Goal: Task Accomplishment & Management: Use online tool/utility

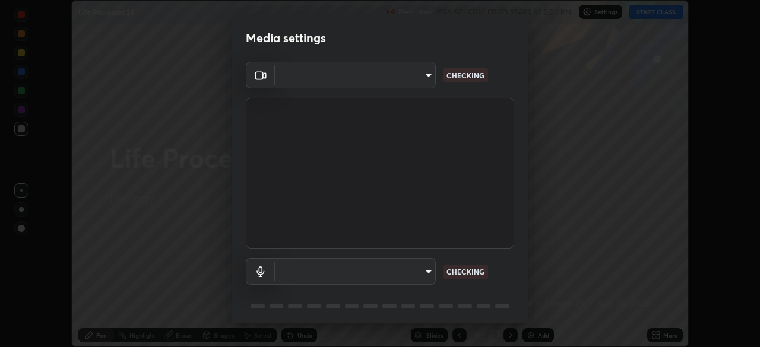
scroll to position [42, 0]
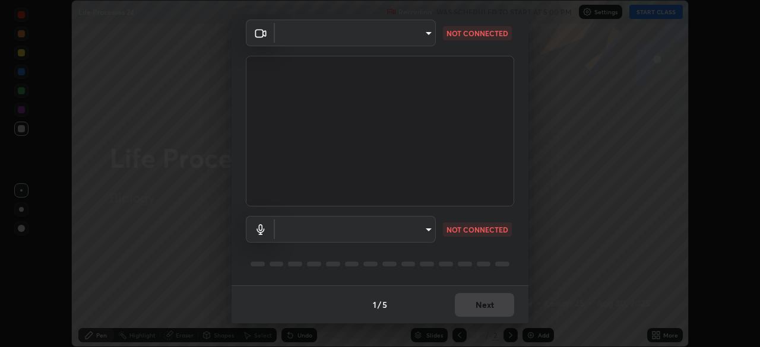
type input "c7661abdb2026871ead36f205add4b28eed2acd2256a3062a57d90756d6a7fda"
type input "default"
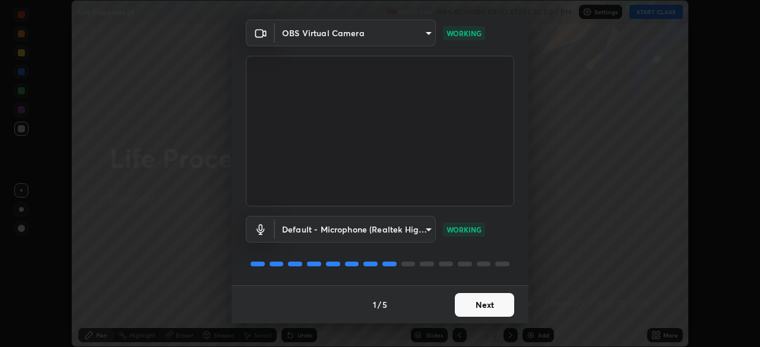
click at [484, 307] on button "Next" at bounding box center [484, 305] width 59 height 24
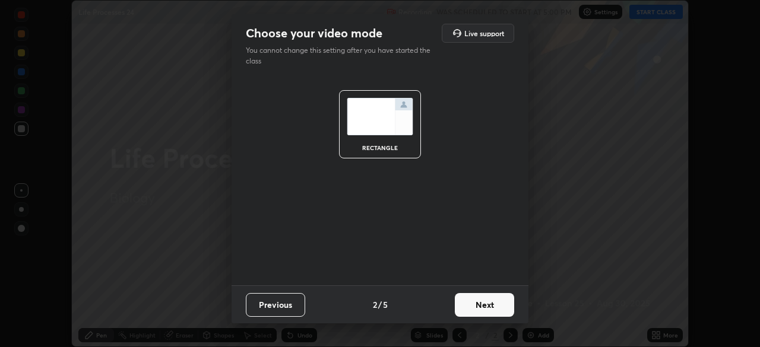
scroll to position [0, 0]
click at [484, 306] on button "Next" at bounding box center [484, 305] width 59 height 24
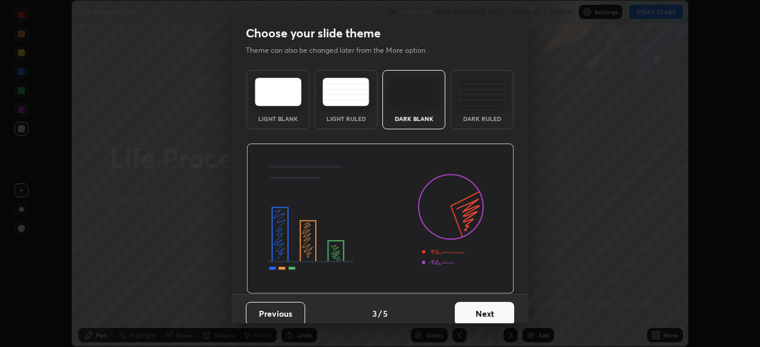
click at [483, 312] on button "Next" at bounding box center [484, 314] width 59 height 24
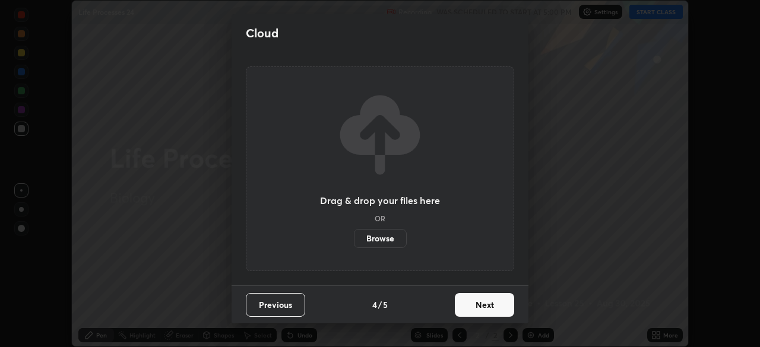
click at [485, 306] on button "Next" at bounding box center [484, 305] width 59 height 24
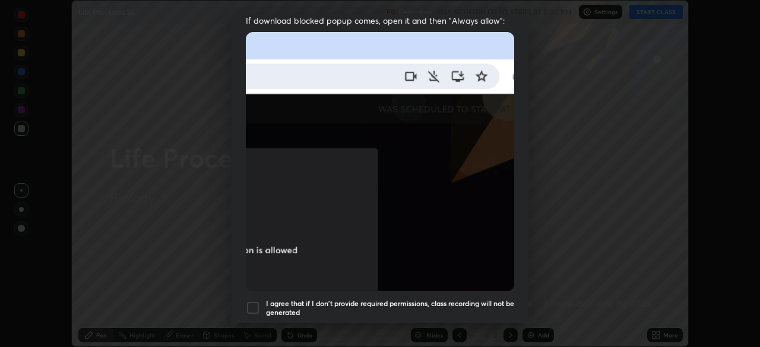
scroll to position [246, 0]
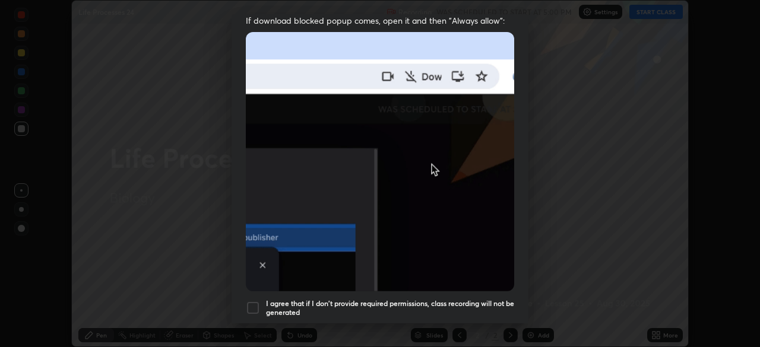
click at [256, 303] on div at bounding box center [253, 308] width 14 height 14
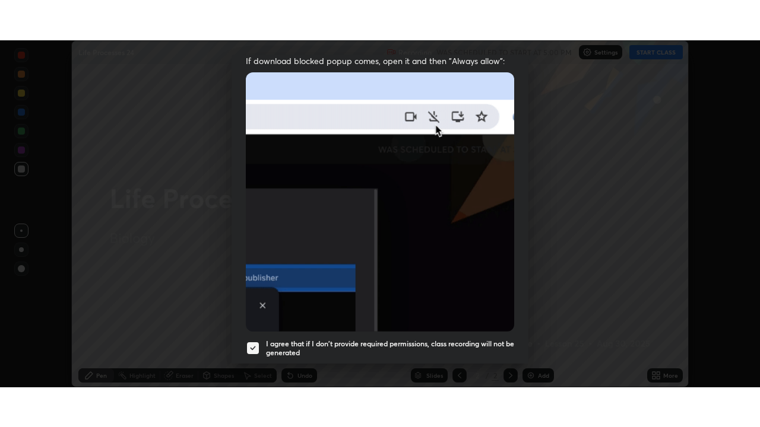
scroll to position [284, 0]
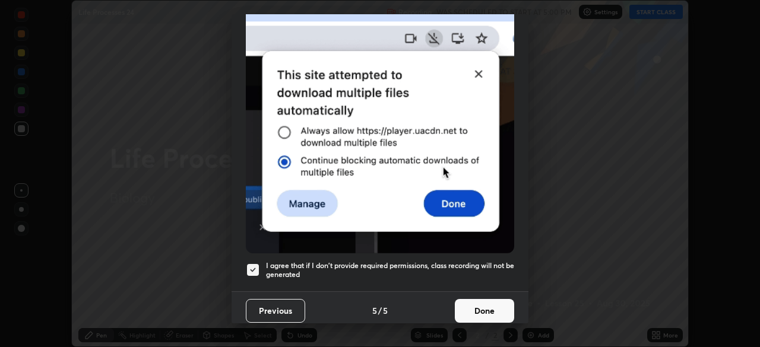
click at [480, 306] on button "Done" at bounding box center [484, 311] width 59 height 24
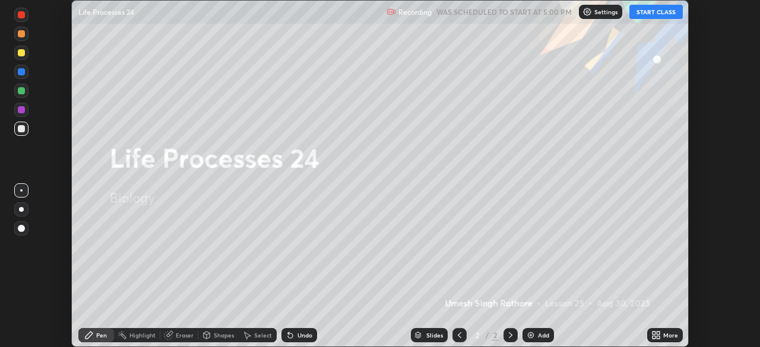
click at [528, 335] on img at bounding box center [530, 335] width 9 height 9
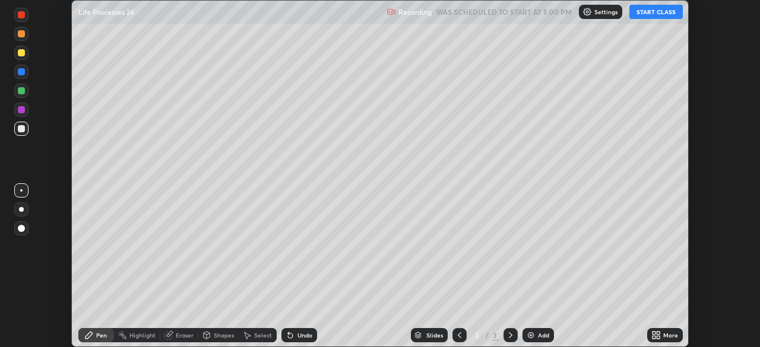
click at [652, 337] on icon at bounding box center [653, 337] width 3 height 3
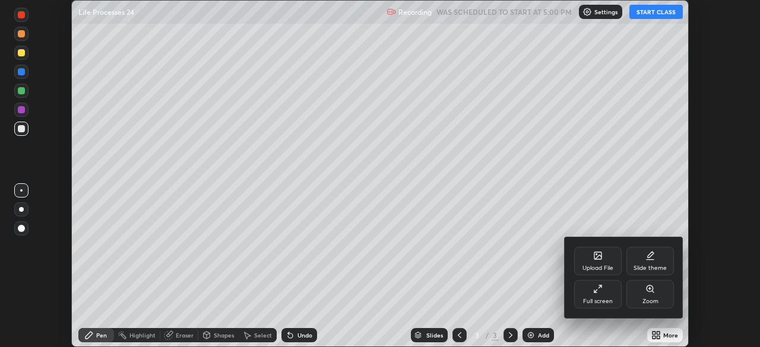
click at [600, 287] on icon at bounding box center [597, 288] width 9 height 9
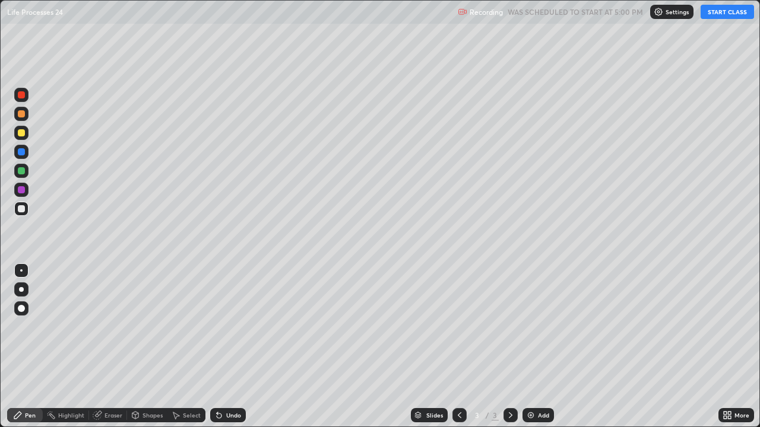
scroll to position [427, 760]
click at [728, 14] on button "START CLASS" at bounding box center [726, 12] width 53 height 14
click at [21, 134] on div at bounding box center [21, 132] width 7 height 7
click at [21, 289] on div at bounding box center [21, 289] width 5 height 5
click at [20, 171] on div at bounding box center [21, 170] width 7 height 7
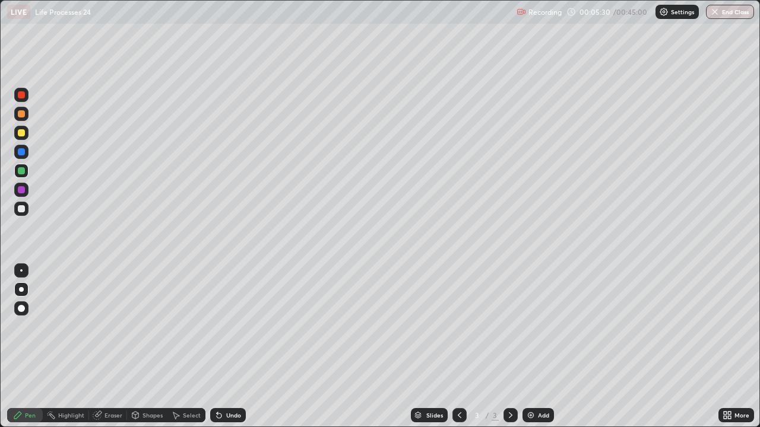
click at [21, 208] on div at bounding box center [21, 208] width 7 height 7
click at [22, 134] on div at bounding box center [21, 132] width 7 height 7
click at [21, 208] on div at bounding box center [21, 208] width 7 height 7
click at [21, 170] on div at bounding box center [21, 170] width 7 height 7
click at [20, 192] on div at bounding box center [21, 189] width 7 height 7
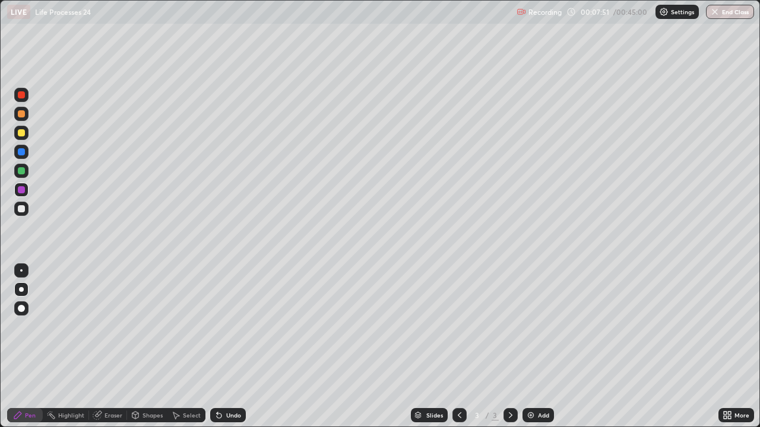
click at [21, 206] on div at bounding box center [21, 208] width 7 height 7
click at [22, 136] on div at bounding box center [21, 132] width 7 height 7
click at [21, 208] on div at bounding box center [21, 208] width 7 height 7
click at [528, 347] on img at bounding box center [530, 415] width 9 height 9
click at [456, 347] on icon at bounding box center [459, 415] width 9 height 9
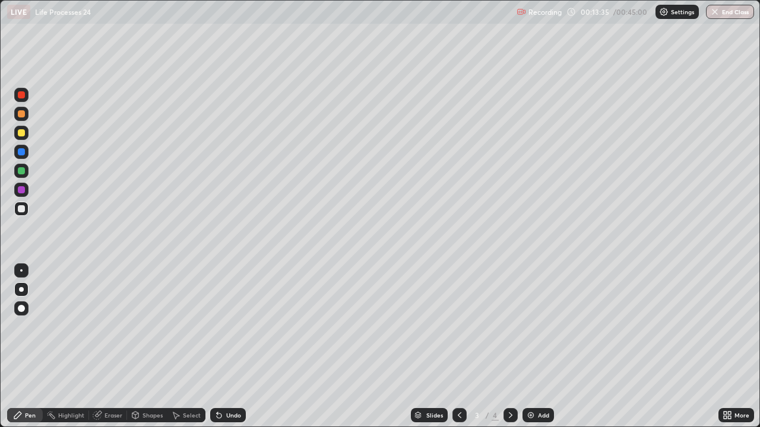
click at [510, 347] on icon at bounding box center [511, 416] width 4 height 6
click at [20, 133] on div at bounding box center [21, 132] width 7 height 7
click at [19, 134] on div at bounding box center [21, 132] width 7 height 7
click at [21, 207] on div at bounding box center [21, 208] width 7 height 7
click at [21, 133] on div at bounding box center [21, 132] width 7 height 7
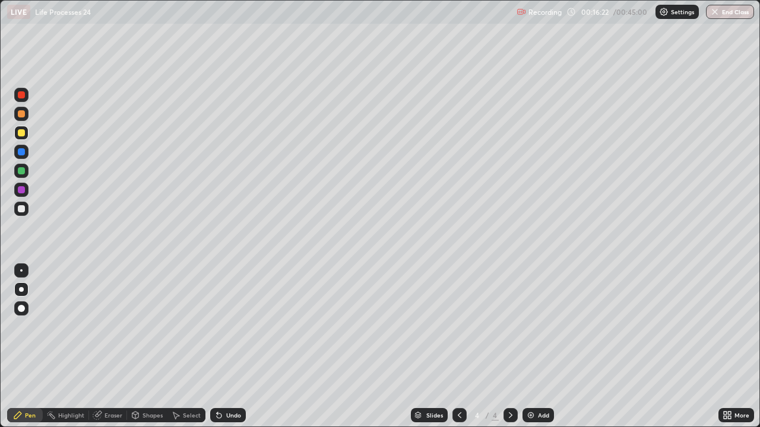
click at [107, 347] on div "Eraser" at bounding box center [113, 416] width 18 height 6
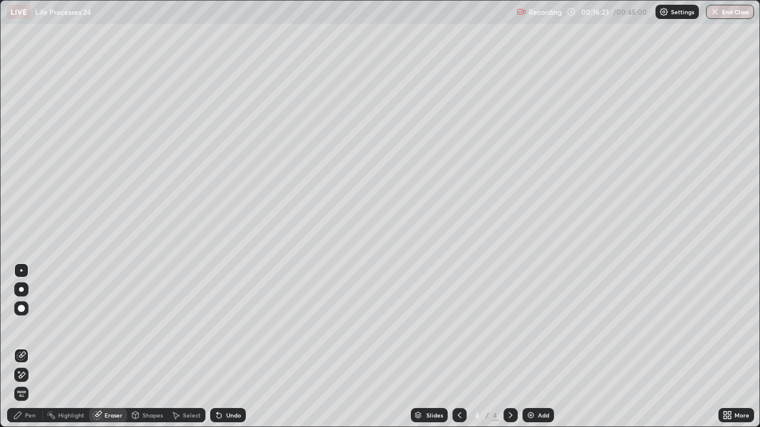
click at [20, 347] on icon at bounding box center [21, 355] width 9 height 9
click at [20, 347] on icon at bounding box center [17, 415] width 7 height 7
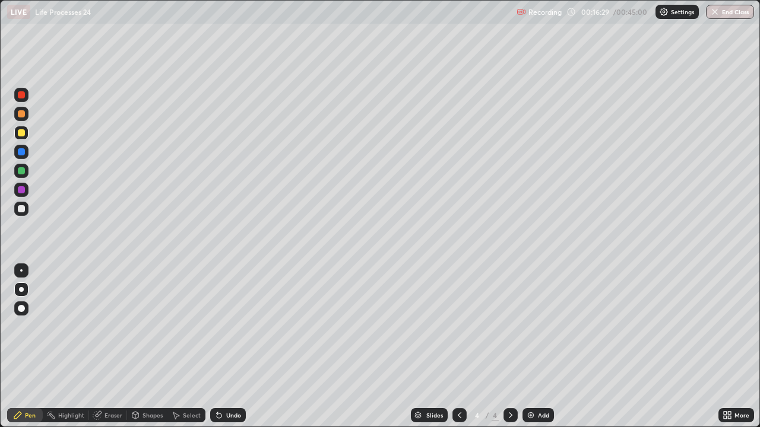
click at [20, 172] on div at bounding box center [21, 170] width 7 height 7
click at [21, 208] on div at bounding box center [21, 208] width 7 height 7
click at [21, 114] on div at bounding box center [21, 113] width 7 height 7
click at [22, 96] on div at bounding box center [21, 94] width 7 height 7
click at [98, 347] on icon at bounding box center [97, 416] width 8 height 8
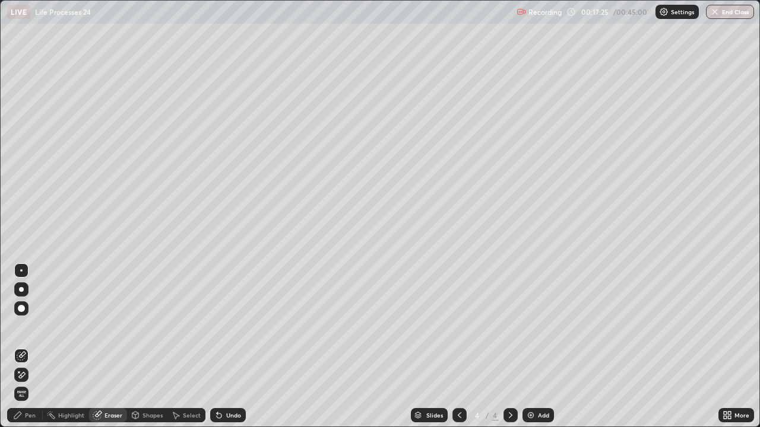
click at [22, 347] on icon at bounding box center [21, 355] width 9 height 9
click at [16, 347] on icon at bounding box center [17, 415] width 7 height 7
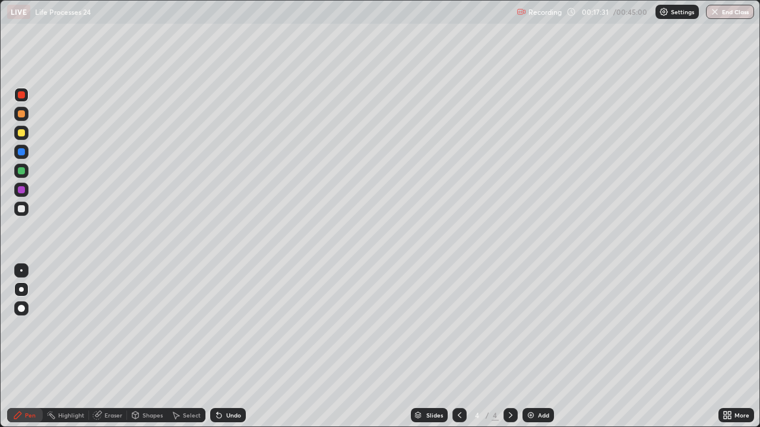
click at [23, 135] on div at bounding box center [21, 132] width 7 height 7
click at [97, 347] on icon at bounding box center [97, 416] width 8 height 8
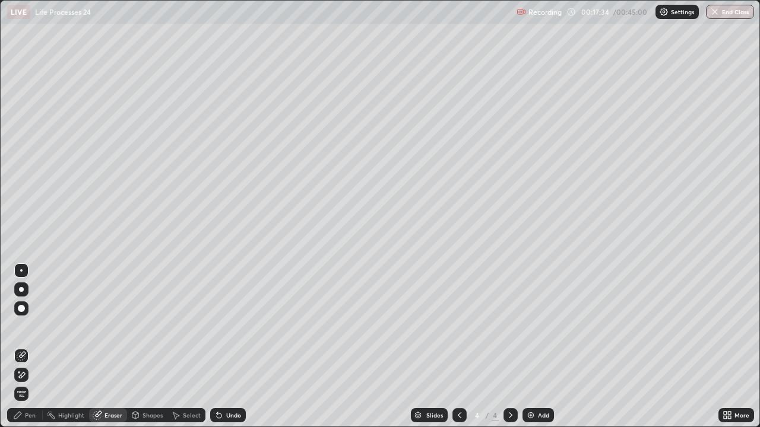
click at [22, 347] on icon at bounding box center [21, 355] width 9 height 9
click at [23, 347] on div "Pen" at bounding box center [25, 415] width 36 height 14
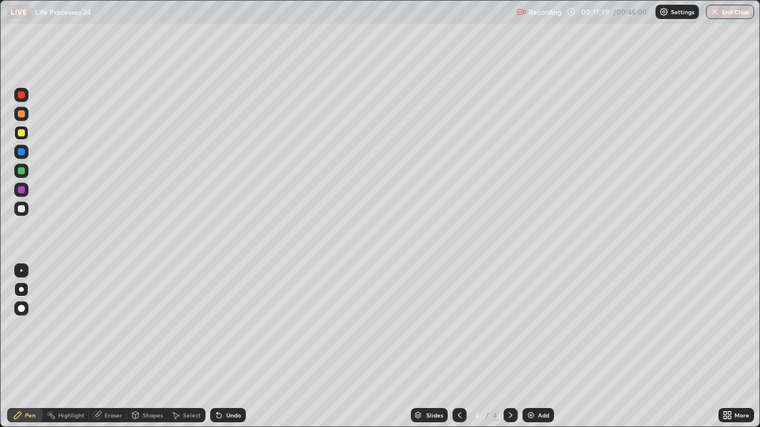
click at [22, 132] on div at bounding box center [21, 132] width 7 height 7
click at [20, 133] on div at bounding box center [21, 132] width 7 height 7
click at [18, 347] on icon at bounding box center [17, 415] width 7 height 7
click at [20, 171] on div at bounding box center [21, 170] width 7 height 7
click at [107, 347] on div "Eraser" at bounding box center [113, 416] width 18 height 6
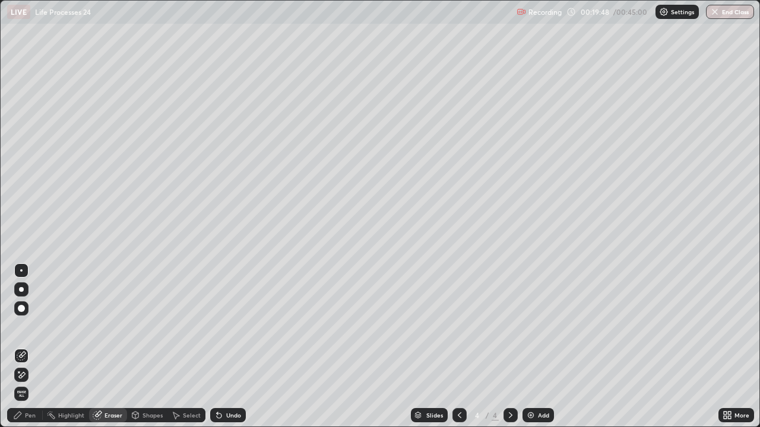
click at [24, 347] on icon at bounding box center [21, 355] width 9 height 9
click at [217, 347] on icon at bounding box center [219, 416] width 5 height 5
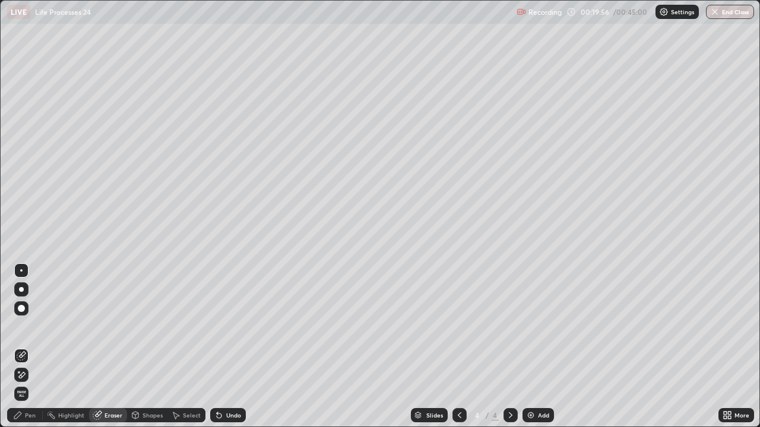
click at [217, 347] on icon at bounding box center [219, 416] width 5 height 5
click at [220, 347] on div "Undo" at bounding box center [228, 415] width 36 height 14
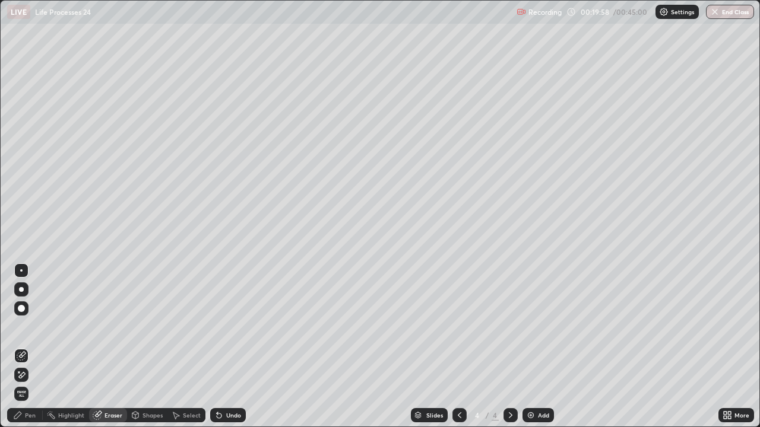
click at [220, 347] on div "Undo" at bounding box center [228, 415] width 36 height 14
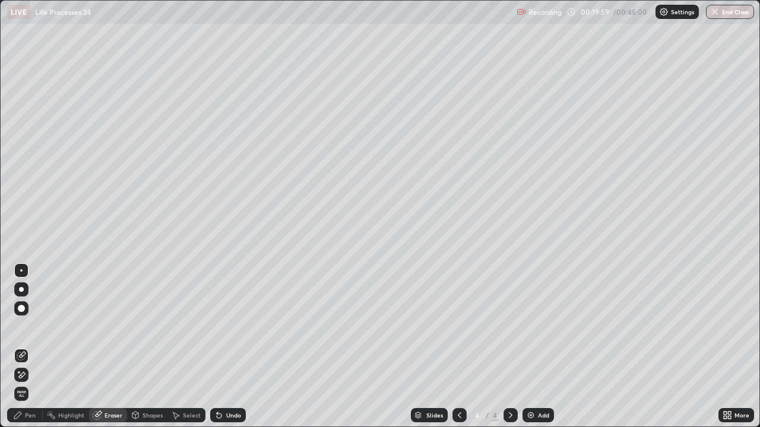
click at [220, 347] on div "Undo" at bounding box center [228, 415] width 36 height 14
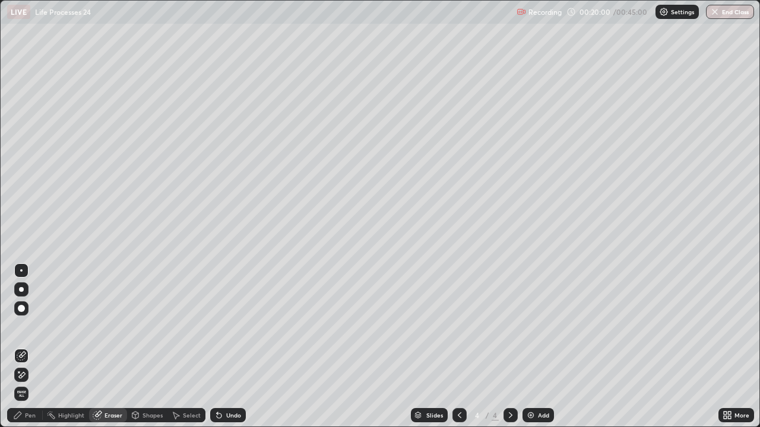
click at [220, 347] on div "Undo" at bounding box center [228, 415] width 36 height 14
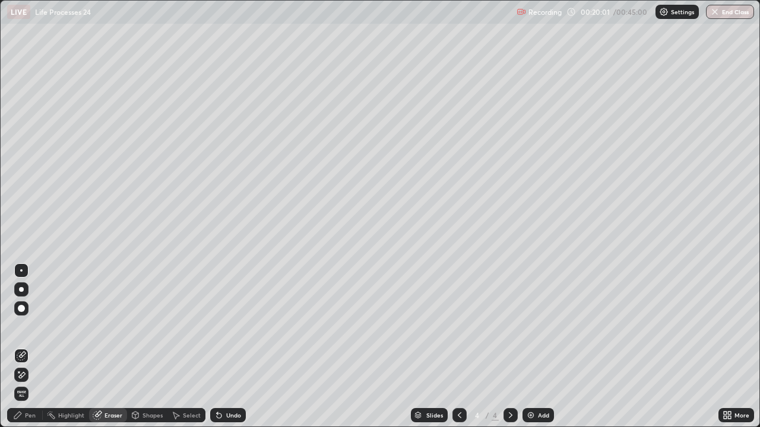
click at [220, 347] on div "Undo" at bounding box center [228, 415] width 36 height 14
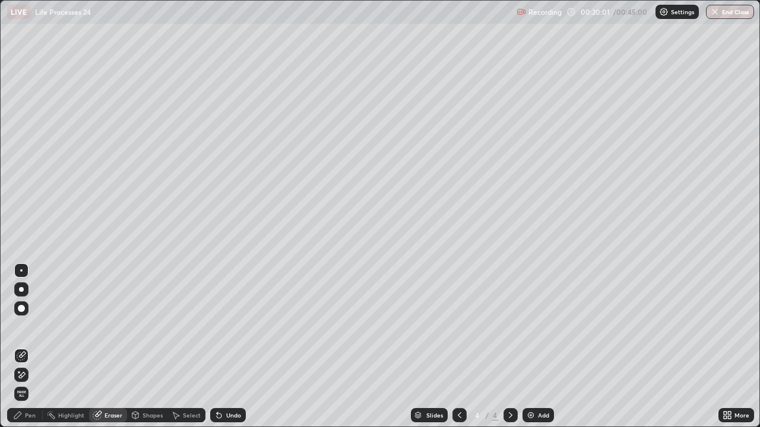
click at [220, 347] on div "Undo" at bounding box center [228, 415] width 36 height 14
click at [221, 347] on icon at bounding box center [218, 415] width 9 height 9
click at [23, 347] on div "Pen" at bounding box center [25, 415] width 36 height 14
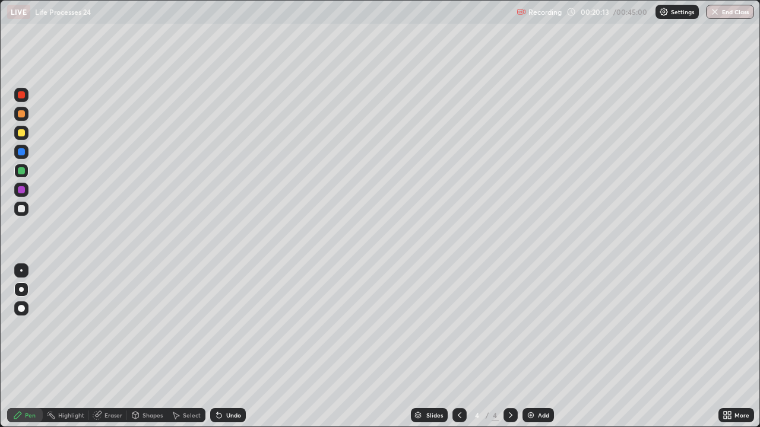
click at [23, 133] on div at bounding box center [21, 132] width 7 height 7
click at [18, 347] on icon at bounding box center [17, 415] width 7 height 7
click at [24, 132] on div at bounding box center [21, 132] width 7 height 7
click at [21, 170] on div at bounding box center [21, 170] width 7 height 7
click at [527, 347] on img at bounding box center [530, 415] width 9 height 9
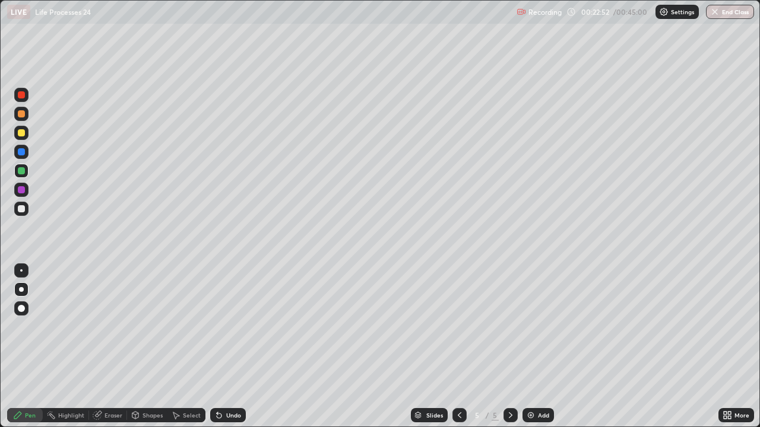
click at [21, 207] on div at bounding box center [21, 208] width 7 height 7
click at [21, 209] on div at bounding box center [21, 208] width 7 height 7
click at [458, 347] on icon at bounding box center [460, 416] width 4 height 6
click at [535, 347] on div "Add" at bounding box center [537, 415] width 31 height 14
click at [21, 210] on div at bounding box center [21, 208] width 7 height 7
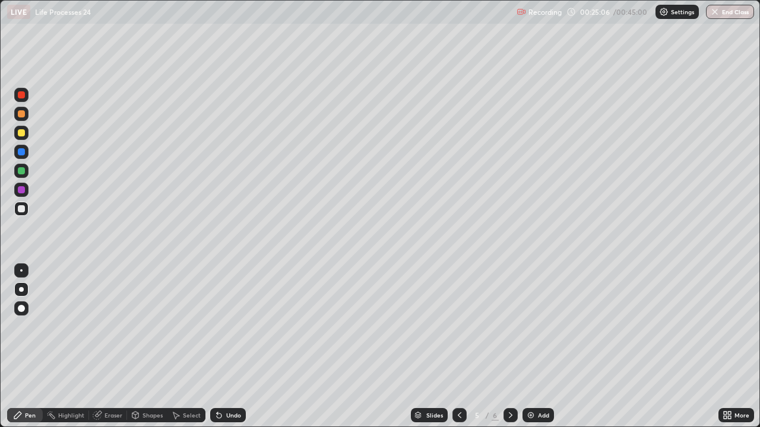
click at [458, 347] on icon at bounding box center [459, 415] width 9 height 9
click at [509, 347] on icon at bounding box center [510, 415] width 9 height 9
click at [20, 114] on div at bounding box center [21, 113] width 7 height 7
click at [23, 170] on div at bounding box center [21, 170] width 7 height 7
click at [18, 210] on div at bounding box center [21, 208] width 7 height 7
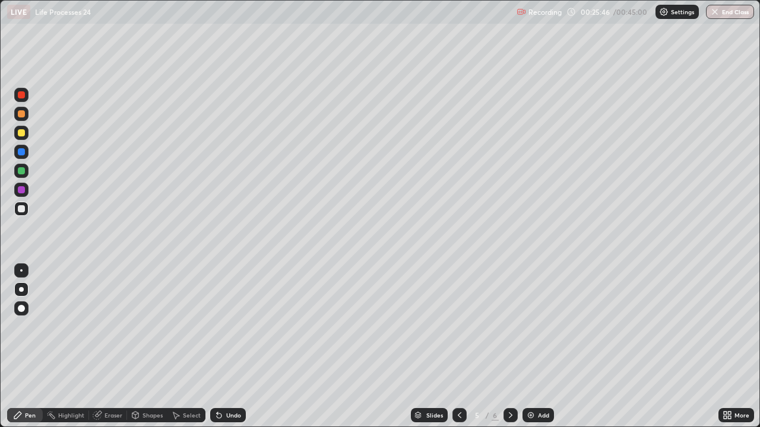
click at [21, 134] on div at bounding box center [21, 132] width 7 height 7
click at [458, 347] on icon at bounding box center [460, 416] width 4 height 6
click at [509, 347] on icon at bounding box center [510, 415] width 9 height 9
click at [21, 113] on div at bounding box center [21, 113] width 7 height 7
click at [104, 347] on div "Eraser" at bounding box center [113, 416] width 18 height 6
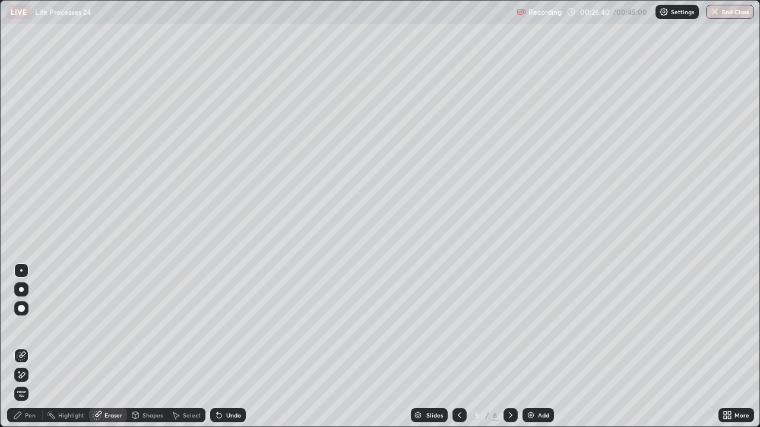
click at [24, 347] on icon at bounding box center [21, 355] width 9 height 9
click at [19, 347] on icon at bounding box center [17, 415] width 9 height 9
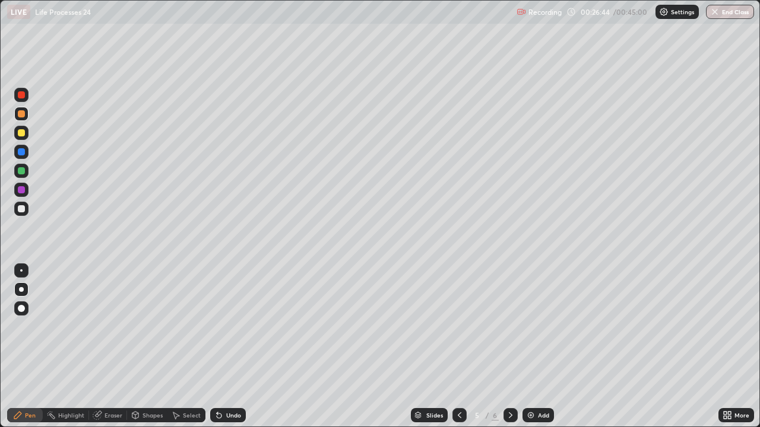
click at [18, 113] on div at bounding box center [21, 113] width 7 height 7
click at [219, 347] on icon at bounding box center [218, 415] width 9 height 9
click at [18, 172] on div at bounding box center [21, 170] width 7 height 7
click at [20, 207] on div at bounding box center [21, 208] width 7 height 7
click at [23, 211] on div at bounding box center [21, 208] width 7 height 7
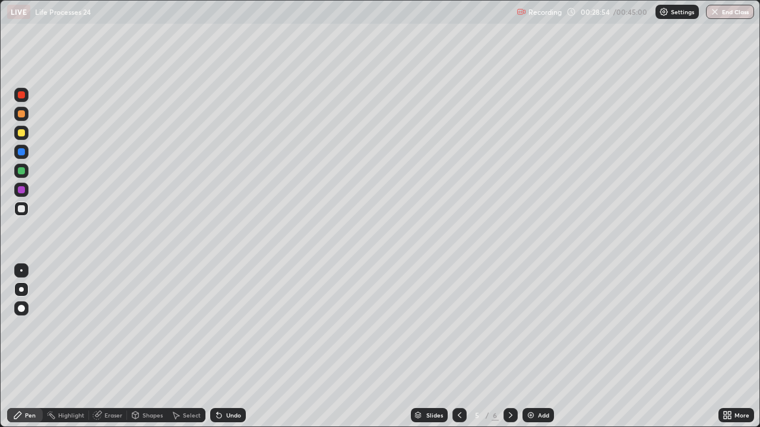
click at [21, 116] on div at bounding box center [21, 113] width 7 height 7
click at [20, 170] on div at bounding box center [21, 170] width 7 height 7
click at [527, 347] on img at bounding box center [530, 415] width 9 height 9
click at [22, 116] on div at bounding box center [21, 113] width 7 height 7
click at [458, 347] on icon at bounding box center [459, 415] width 9 height 9
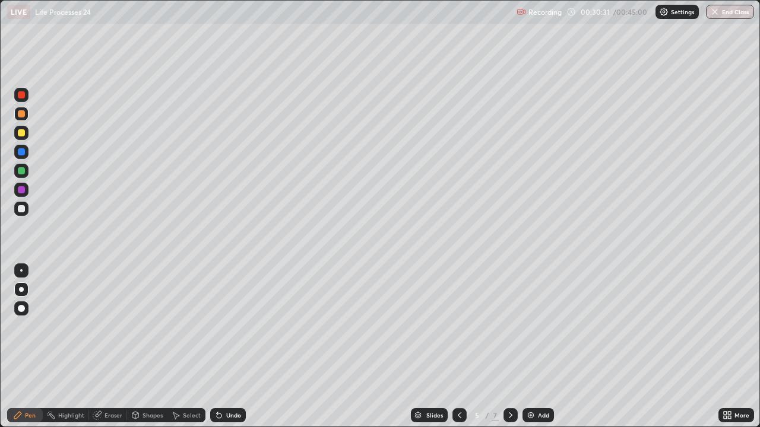
click at [510, 347] on icon at bounding box center [510, 415] width 9 height 9
click at [21, 210] on div at bounding box center [21, 208] width 7 height 7
click at [22, 116] on div at bounding box center [21, 113] width 7 height 7
click at [21, 135] on div at bounding box center [21, 132] width 7 height 7
click at [21, 209] on div at bounding box center [21, 208] width 7 height 7
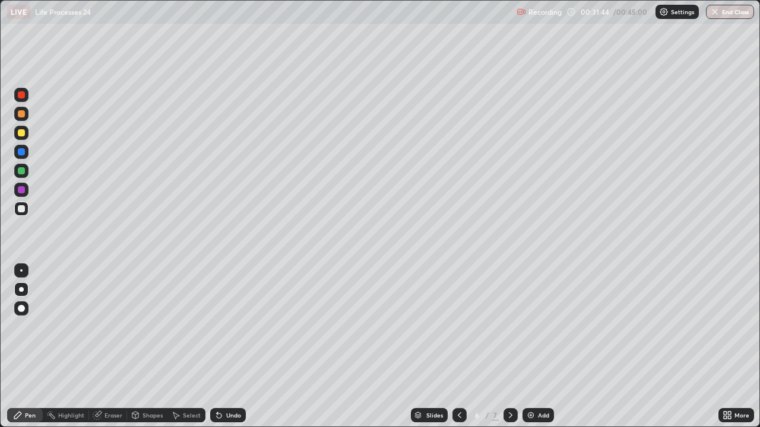
click at [218, 347] on icon at bounding box center [219, 416] width 5 height 5
click at [217, 347] on icon at bounding box center [219, 416] width 5 height 5
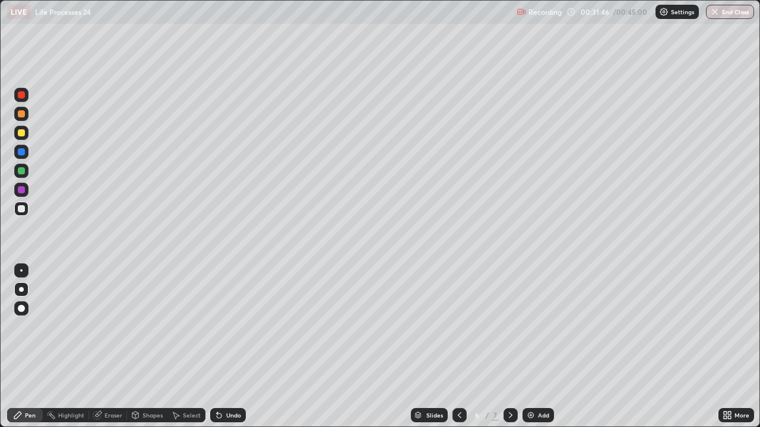
click at [217, 347] on icon at bounding box center [219, 416] width 5 height 5
click at [21, 116] on div at bounding box center [21, 113] width 7 height 7
click at [21, 210] on div at bounding box center [21, 208] width 7 height 7
click at [20, 153] on div at bounding box center [21, 151] width 7 height 7
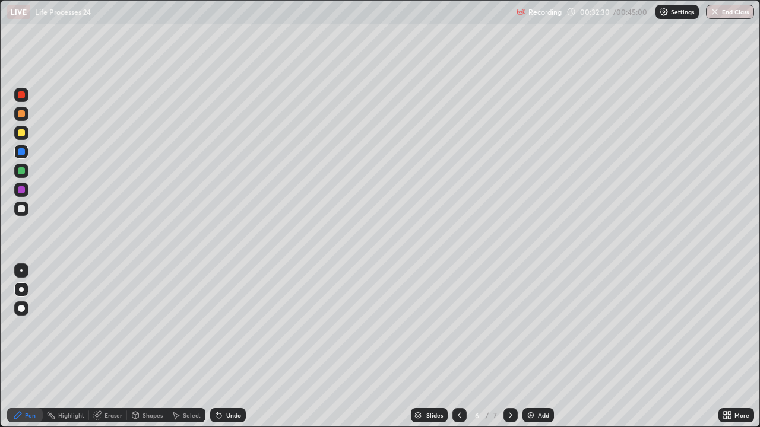
click at [21, 114] on div at bounding box center [21, 113] width 7 height 7
click at [20, 170] on div at bounding box center [21, 170] width 7 height 7
click at [20, 208] on div at bounding box center [21, 208] width 7 height 7
click at [21, 115] on div at bounding box center [21, 113] width 7 height 7
click at [18, 152] on div at bounding box center [21, 151] width 7 height 7
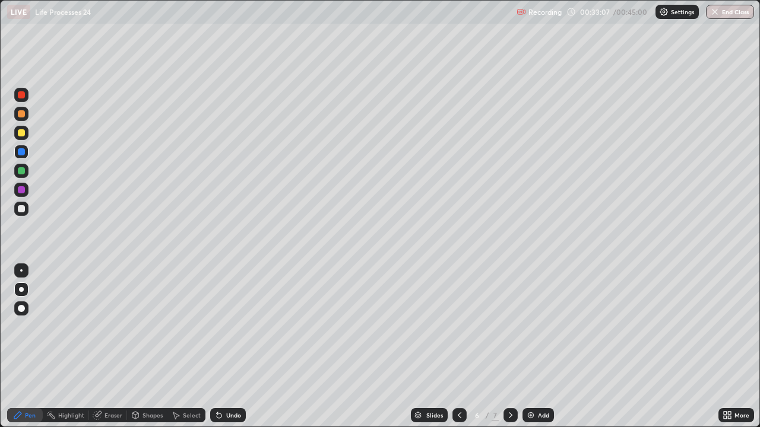
click at [22, 208] on div at bounding box center [21, 208] width 7 height 7
click at [19, 209] on div at bounding box center [21, 208] width 7 height 7
click at [23, 210] on div at bounding box center [21, 208] width 7 height 7
click at [20, 206] on div at bounding box center [21, 208] width 7 height 7
click at [21, 170] on div at bounding box center [21, 170] width 7 height 7
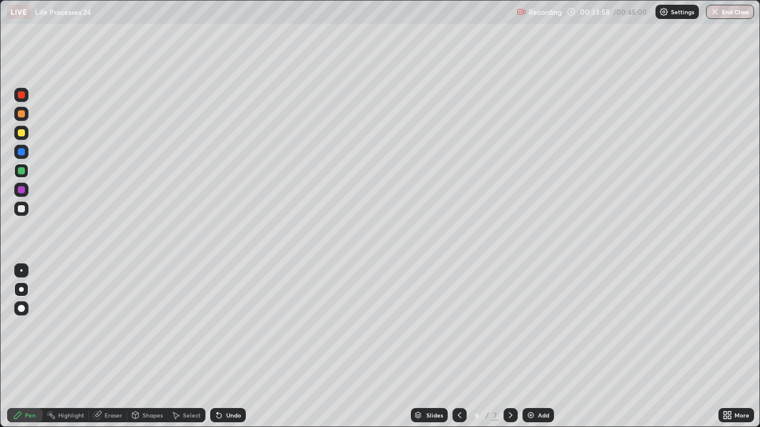
click at [22, 134] on div at bounding box center [21, 132] width 7 height 7
click at [21, 111] on div at bounding box center [21, 113] width 7 height 7
click at [21, 134] on div at bounding box center [21, 132] width 7 height 7
click at [527, 347] on img at bounding box center [530, 415] width 9 height 9
click at [458, 347] on icon at bounding box center [460, 416] width 4 height 6
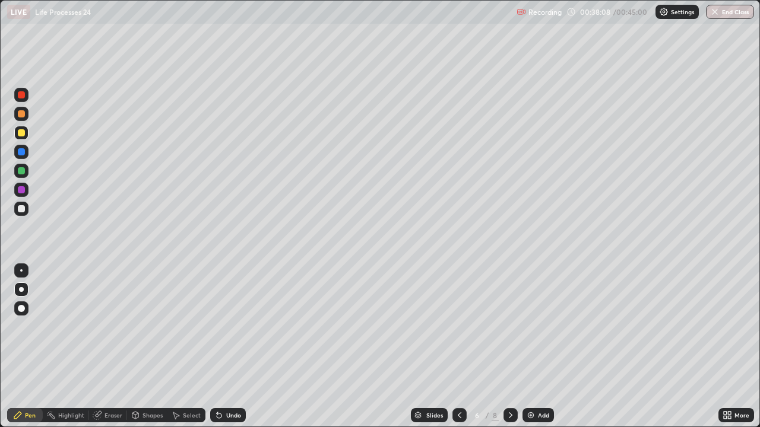
click at [510, 347] on icon at bounding box center [510, 415] width 9 height 9
click at [20, 209] on div at bounding box center [21, 208] width 7 height 7
click at [23, 96] on div at bounding box center [21, 94] width 7 height 7
click at [21, 169] on div at bounding box center [21, 170] width 7 height 7
click at [18, 211] on div at bounding box center [21, 208] width 7 height 7
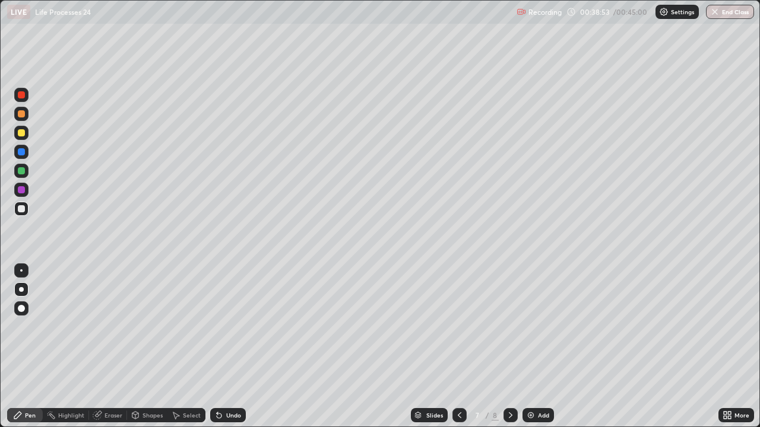
click at [20, 150] on div at bounding box center [21, 151] width 7 height 7
click at [20, 133] on div at bounding box center [21, 132] width 7 height 7
click at [21, 208] on div at bounding box center [21, 208] width 7 height 7
click at [20, 207] on div at bounding box center [21, 208] width 7 height 7
click at [19, 210] on div at bounding box center [21, 208] width 7 height 7
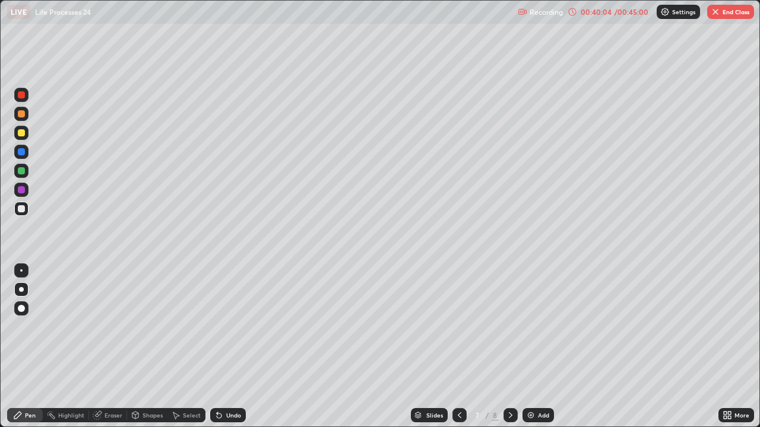
click at [20, 172] on div at bounding box center [21, 170] width 7 height 7
click at [18, 207] on div at bounding box center [21, 208] width 7 height 7
click at [21, 173] on div at bounding box center [21, 170] width 7 height 7
click at [24, 210] on div at bounding box center [21, 208] width 7 height 7
click at [24, 133] on div at bounding box center [21, 132] width 7 height 7
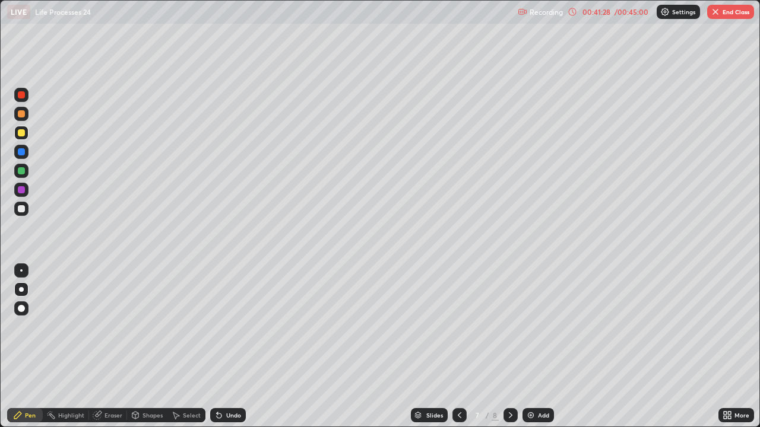
click at [21, 152] on div at bounding box center [21, 151] width 7 height 7
click at [22, 135] on div at bounding box center [21, 132] width 7 height 7
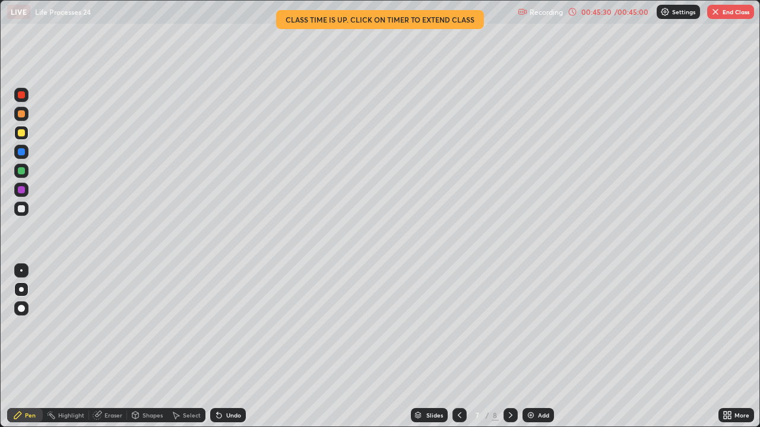
click at [528, 347] on img at bounding box center [530, 415] width 9 height 9
click at [458, 347] on icon at bounding box center [460, 416] width 4 height 6
click at [732, 11] on button "End Class" at bounding box center [730, 12] width 47 height 14
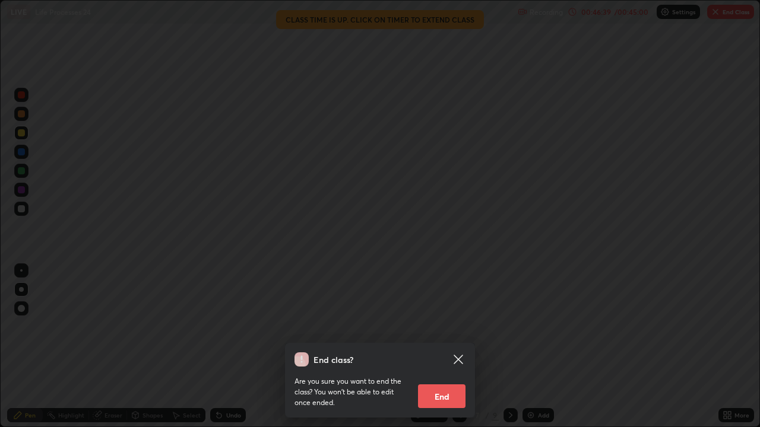
click at [440, 347] on button "End" at bounding box center [441, 397] width 47 height 24
